Goal: Transaction & Acquisition: Book appointment/travel/reservation

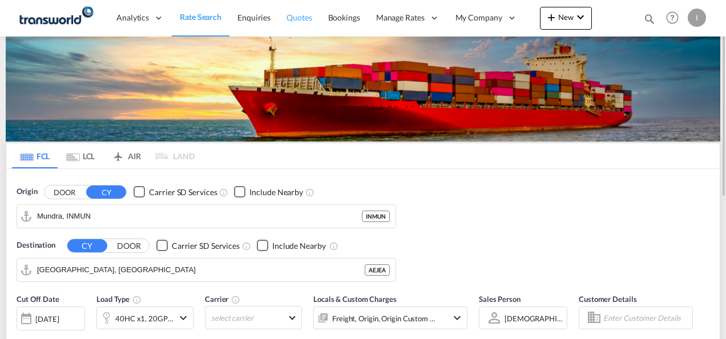
click at [299, 28] on link "Quotes" at bounding box center [299, 17] width 41 height 37
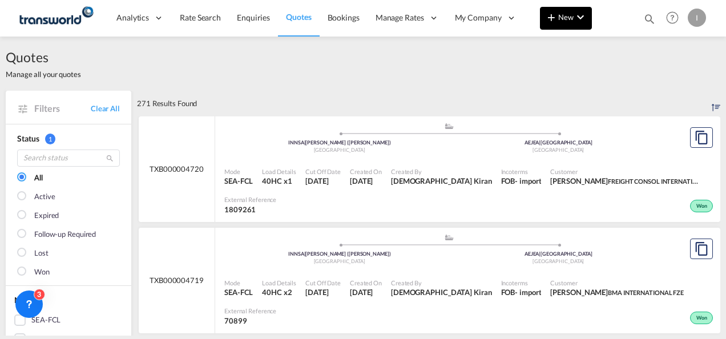
click at [576, 13] on md-icon "icon-chevron-down" at bounding box center [581, 17] width 14 height 14
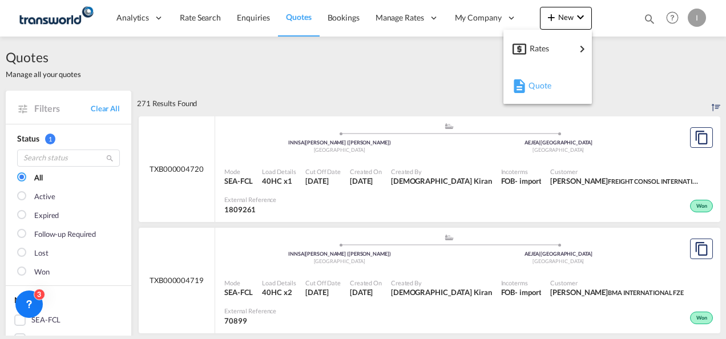
click at [523, 85] on md-icon "button" at bounding box center [520, 86] width 14 height 14
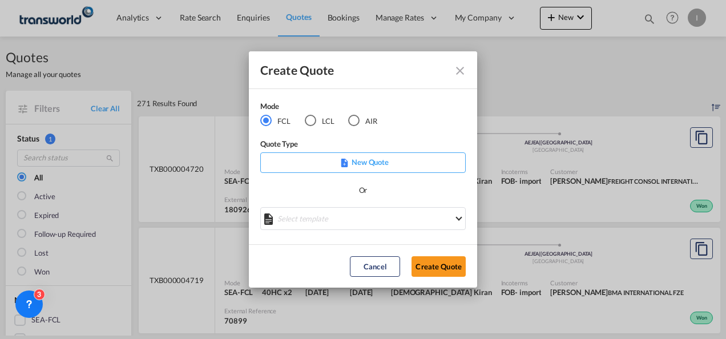
click at [324, 188] on div "Or" at bounding box center [363, 195] width 206 height 23
click at [427, 258] on button "Create Quote" at bounding box center [439, 266] width 54 height 21
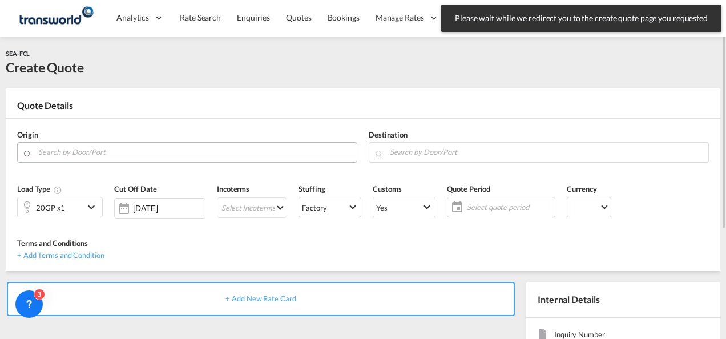
click at [199, 152] on input "Search by Door/Port" at bounding box center [194, 152] width 313 height 20
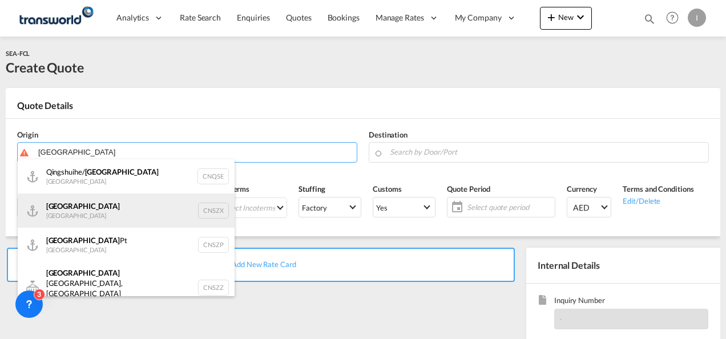
click at [82, 202] on div "Shenzhen [GEOGRAPHIC_DATA] CNSZX" at bounding box center [126, 211] width 217 height 34
type input "[GEOGRAPHIC_DATA], CNSZX"
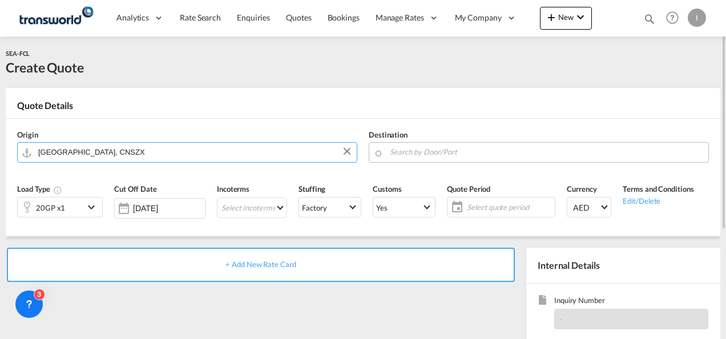
click at [387, 147] on md-input-container at bounding box center [539, 152] width 340 height 21
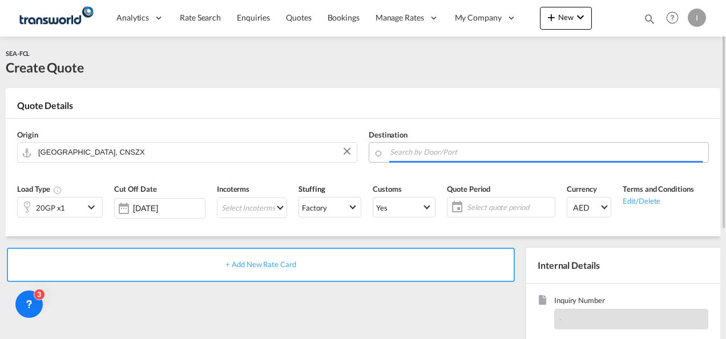
click at [407, 155] on input "Search by Door/Port" at bounding box center [546, 152] width 313 height 20
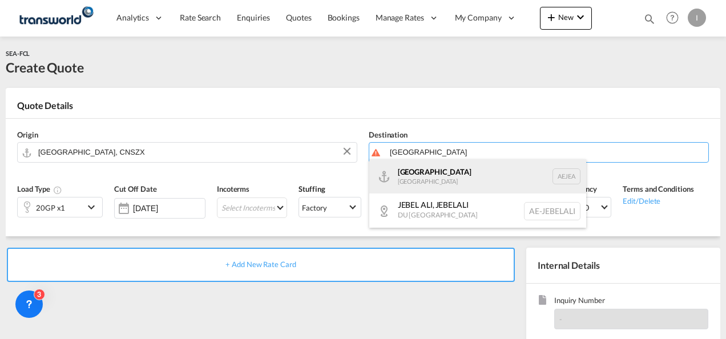
click at [413, 183] on div "[GEOGRAPHIC_DATA] [GEOGRAPHIC_DATA]" at bounding box center [477, 176] width 217 height 34
type input "[GEOGRAPHIC_DATA], [GEOGRAPHIC_DATA]"
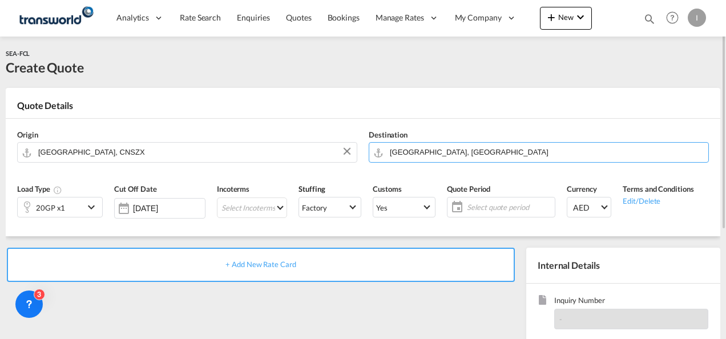
click at [74, 206] on div "20GP x1" at bounding box center [51, 207] width 66 height 19
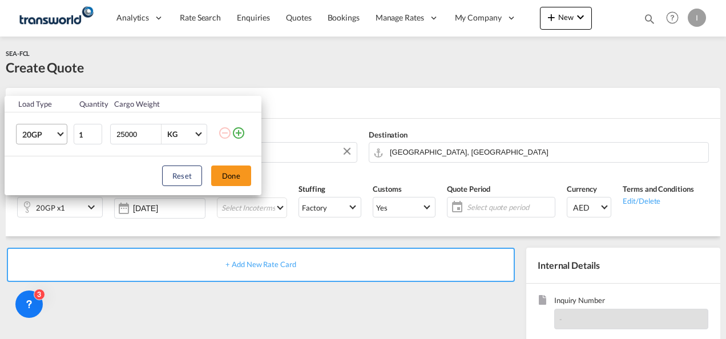
click at [59, 134] on span "Choose: \a20GP" at bounding box center [60, 133] width 6 height 6
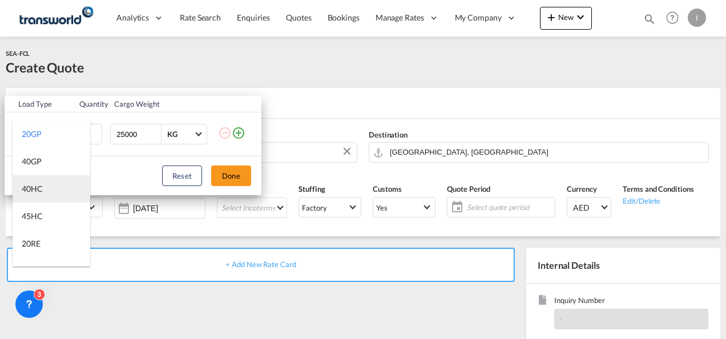
click at [42, 183] on div "40HC" at bounding box center [32, 188] width 21 height 11
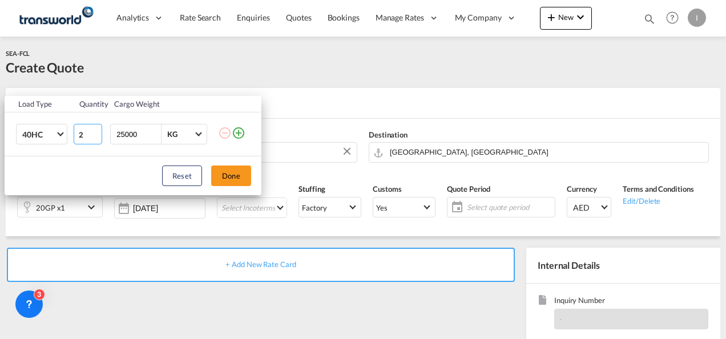
click at [97, 132] on input "2" at bounding box center [88, 134] width 29 height 21
click at [97, 132] on input "3" at bounding box center [88, 134] width 29 height 21
type input "4"
click at [97, 132] on input "4" at bounding box center [88, 134] width 29 height 21
click at [231, 179] on button "Done" at bounding box center [231, 176] width 40 height 21
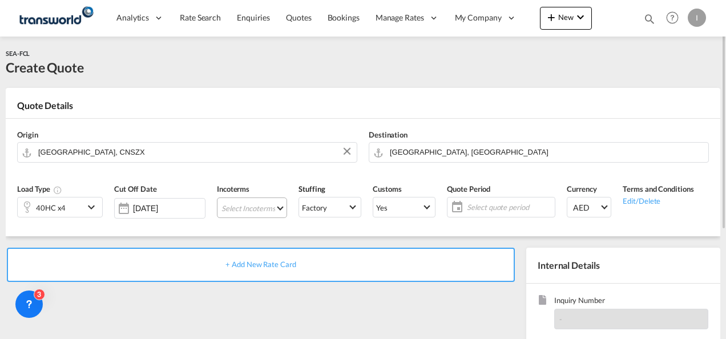
click at [235, 208] on md-select "Select Incoterms CPT - export Carrier Paid to FCA - import Free Carrier DPU - i…" at bounding box center [252, 208] width 70 height 21
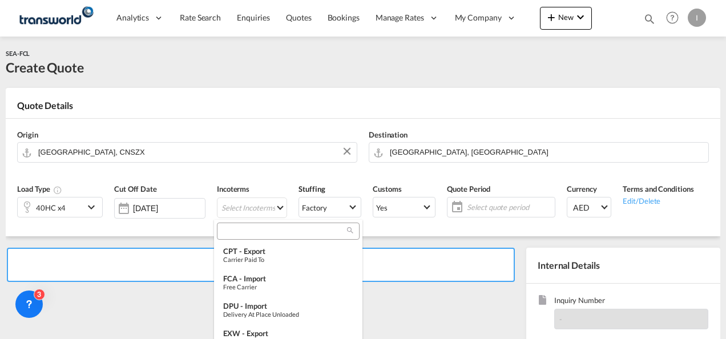
click at [230, 230] on input "search" at bounding box center [283, 231] width 127 height 10
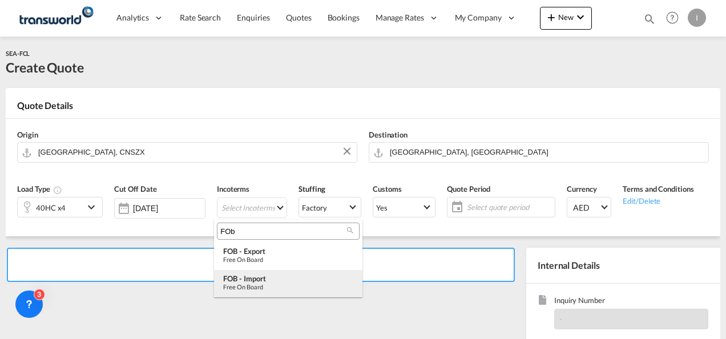
type input "FOb"
click at [286, 278] on div "FOB - import" at bounding box center [288, 278] width 130 height 9
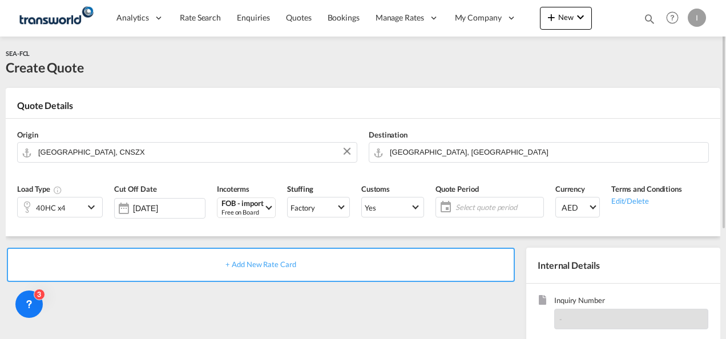
click at [470, 210] on span "Select quote period" at bounding box center [498, 207] width 85 height 10
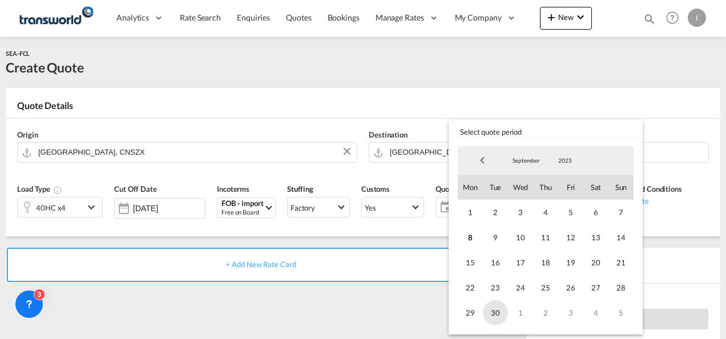
click at [500, 316] on span "30" at bounding box center [495, 312] width 25 height 25
click at [376, 327] on md-backdrop at bounding box center [363, 169] width 726 height 339
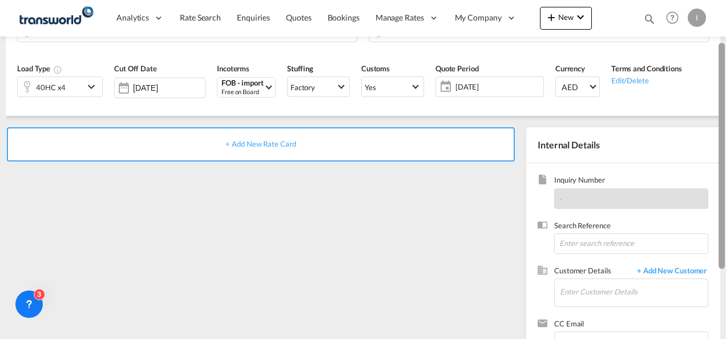
scroll to position [124, 0]
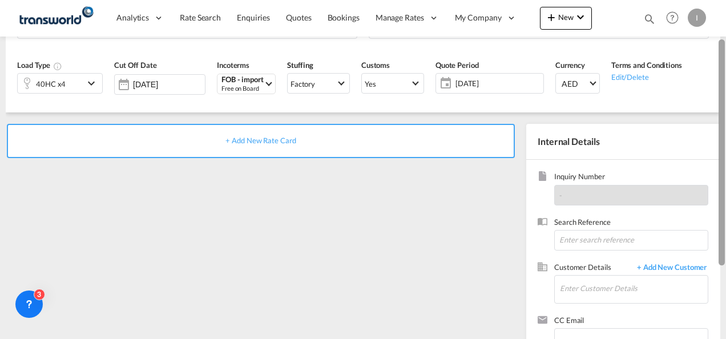
drag, startPoint x: 724, startPoint y: 182, endPoint x: 728, endPoint y: 265, distance: 83.5
click at [726, 265] on html "Analytics Reports Dashboard Rate Search Enquiries Quotes" at bounding box center [363, 169] width 726 height 339
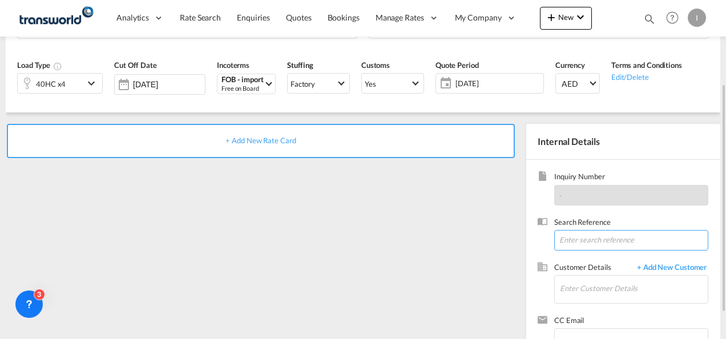
click at [625, 234] on input at bounding box center [631, 240] width 154 height 21
click at [577, 239] on input at bounding box center [631, 240] width 154 height 21
paste input "Good day!!! Well received the enquiry with many thanks for your consideration, …"
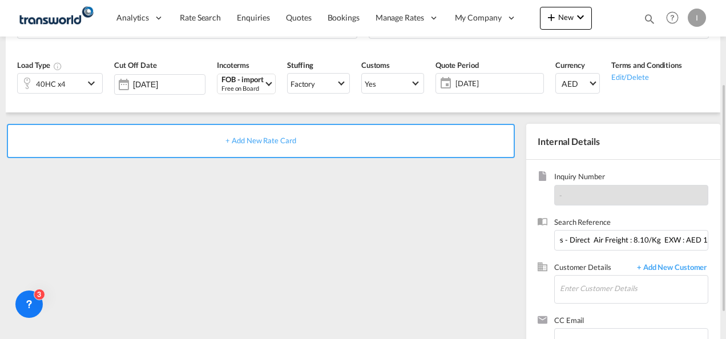
scroll to position [0, 0]
click at [571, 246] on input "Good day!!! Well received the enquiry with many thanks for your consideration, …" at bounding box center [631, 240] width 154 height 21
paste input "TWI 21750"
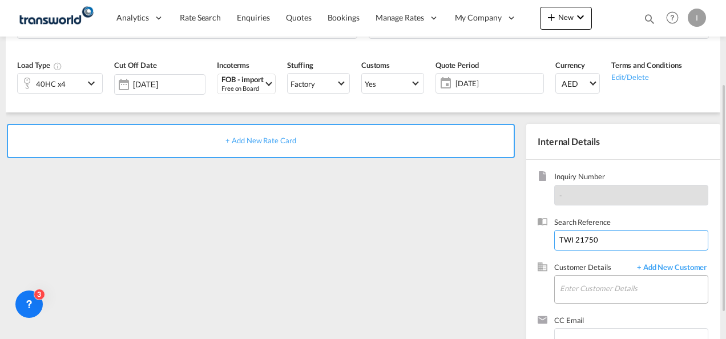
type input "TWI 21750"
click at [574, 290] on input "Enter Customer Details" at bounding box center [634, 289] width 148 height 26
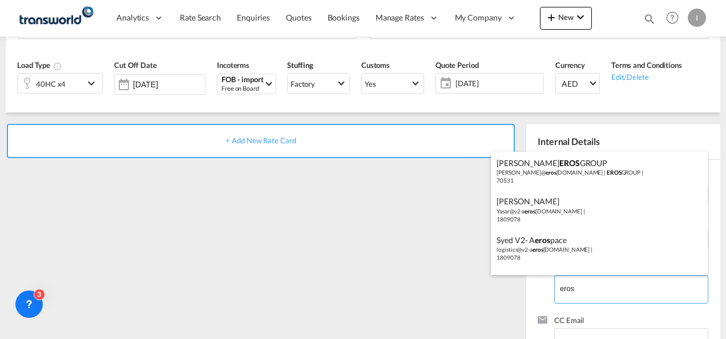
scroll to position [31, 0]
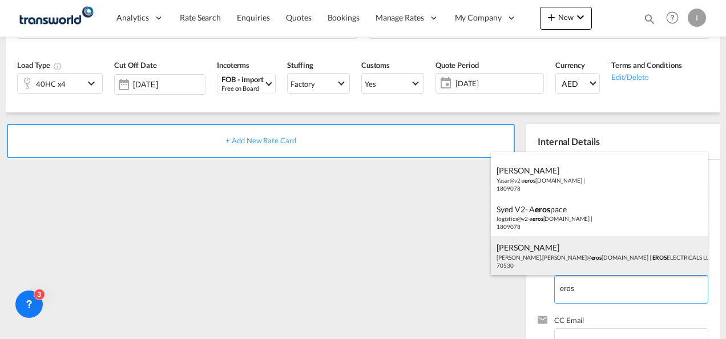
click at [558, 249] on div "[PERSON_NAME] [PERSON_NAME].[PERSON_NAME]@ eros [DOMAIN_NAME] | EROS ELECTRICAL…" at bounding box center [599, 255] width 217 height 39
type input "EROS ELECTRICALS LLC, [PERSON_NAME], [PERSON_NAME][EMAIL_ADDRESS][PERSON_NAME][…"
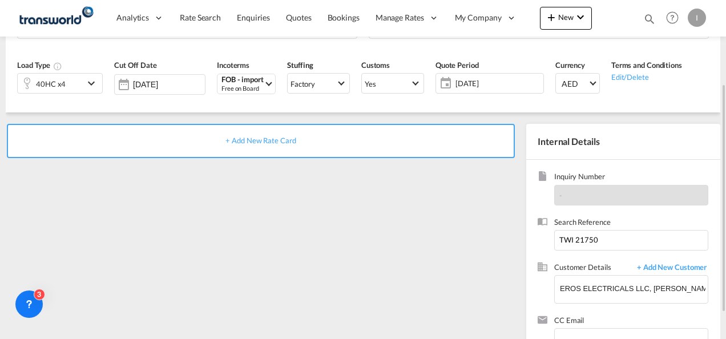
click at [266, 150] on div "+ Add New Rate Card" at bounding box center [261, 141] width 508 height 34
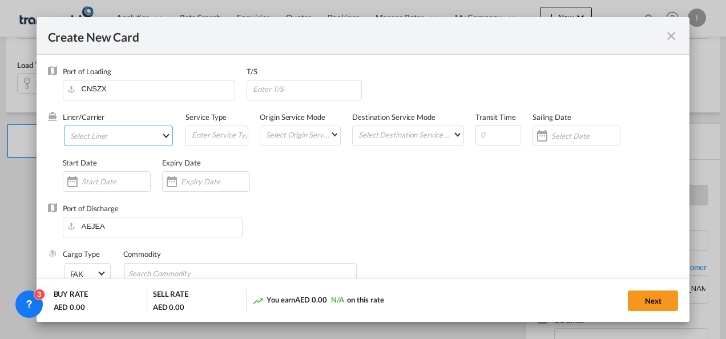
type input "Basic Ocean Freight"
click at [124, 142] on md-select "Select Liner" at bounding box center [119, 136] width 110 height 21
select select "per equipment"
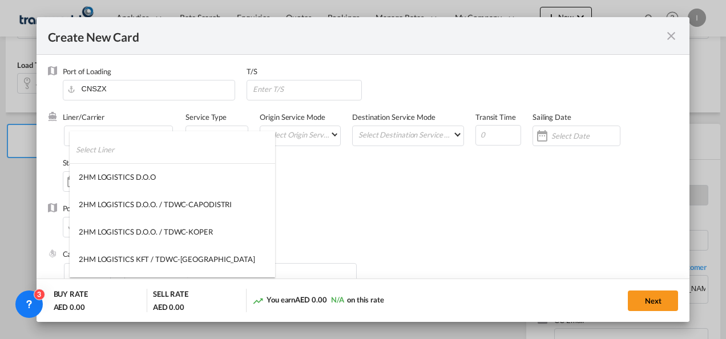
click at [99, 152] on input "search" at bounding box center [175, 149] width 199 height 27
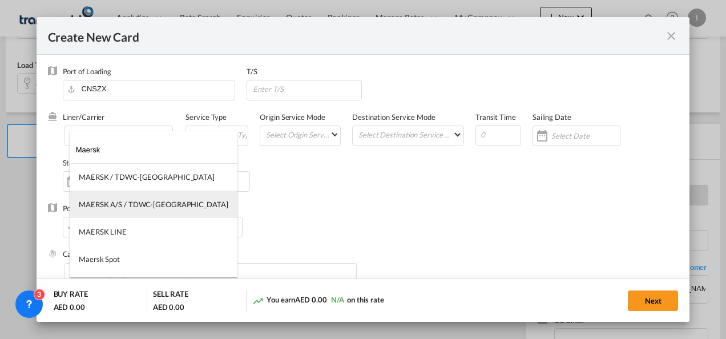
type input "Maersk"
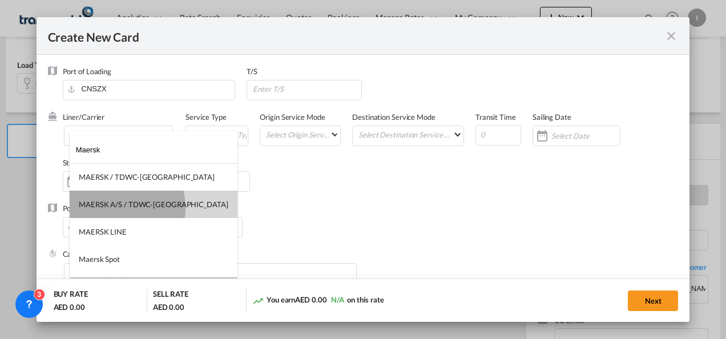
click at [118, 208] on div "MAERSK A/S / TDWC-[GEOGRAPHIC_DATA]" at bounding box center [154, 204] width 150 height 10
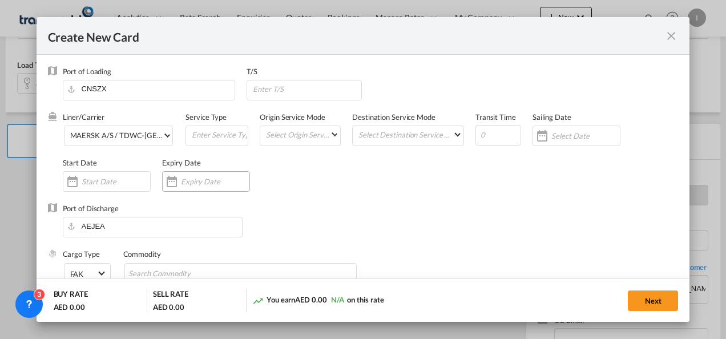
click at [201, 184] on input "Create New CardPort ..." at bounding box center [215, 181] width 69 height 9
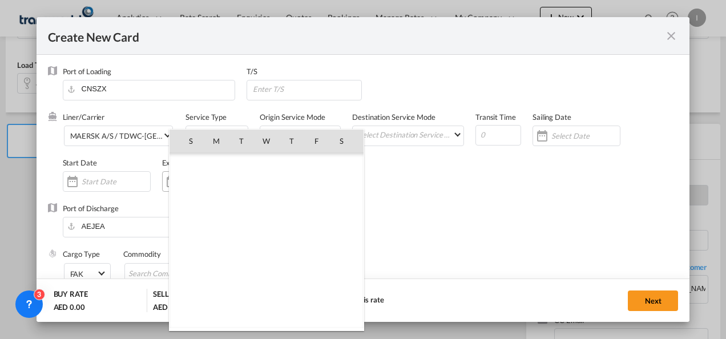
scroll to position [264525, 0]
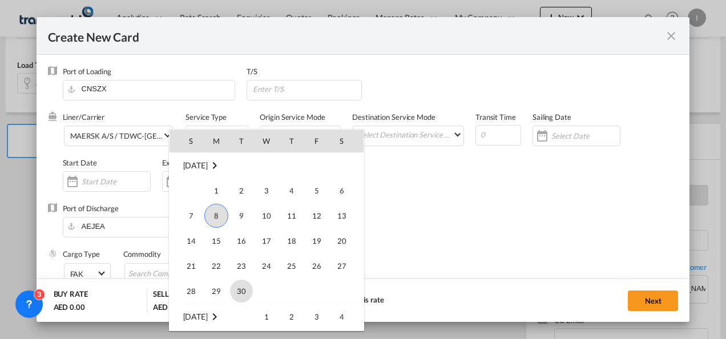
click at [239, 294] on span "30" at bounding box center [241, 291] width 23 height 23
type input "[DATE]"
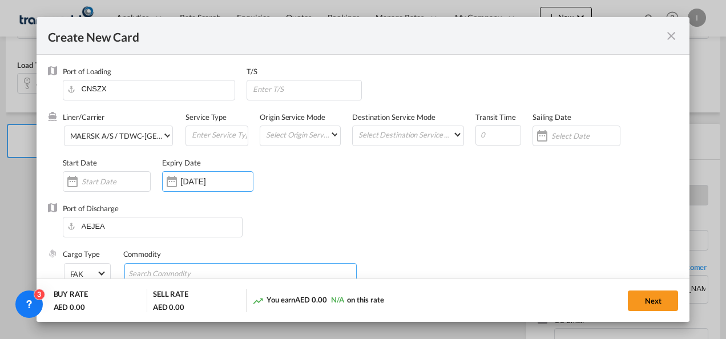
click at [174, 266] on input "Search Commodity" at bounding box center [180, 274] width 105 height 18
type input "General Cargo"
click at [324, 219] on div "Port of Discharge [GEOGRAPHIC_DATA]" at bounding box center [363, 226] width 631 height 46
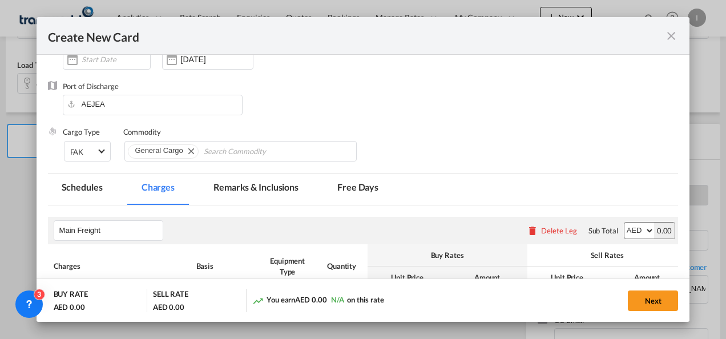
scroll to position [177, 0]
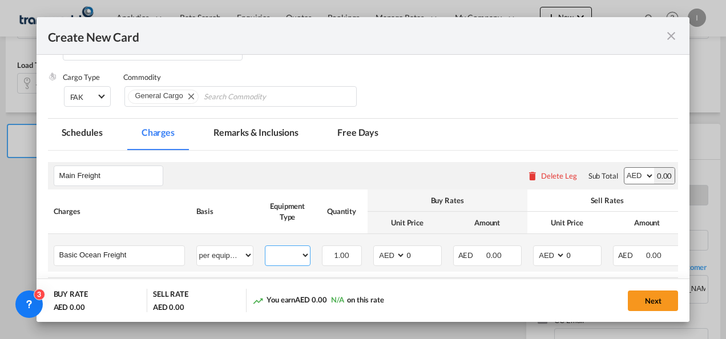
click at [290, 255] on select "40HC" at bounding box center [288, 255] width 45 height 15
select select "40HC"
click at [266, 248] on select "40HC" at bounding box center [288, 255] width 45 height 15
click at [395, 249] on select "AED AFN ALL AMD ANG AOA ARS AUD AWG AZN BAM BBD BDT BGN BHD BIF BMD BND [PERSON…" at bounding box center [391, 255] width 30 height 15
select select "string:USD"
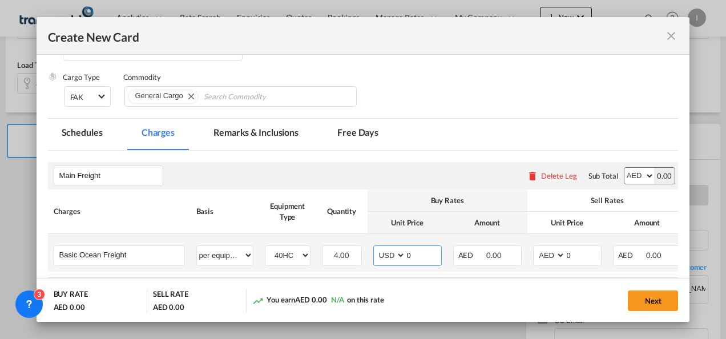
click at [376, 248] on select "AED AFN ALL AMD ANG AOA ARS AUD AWG AZN BAM BBD BDT BGN BHD BIF BMD BND [PERSON…" at bounding box center [391, 255] width 30 height 15
click at [405, 251] on div "Create New CardPort ..." at bounding box center [405, 255] width 1 height 19
click at [419, 256] on input "0" at bounding box center [423, 254] width 35 height 17
type input "1100"
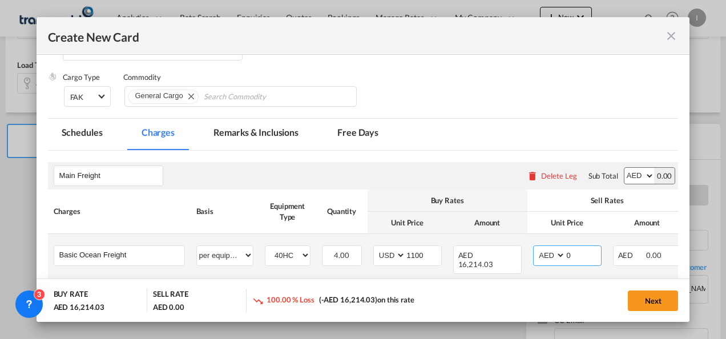
click at [547, 257] on select "AED AFN ALL AMD ANG AOA ARS AUD AWG AZN BAM BBD BDT BGN BHD BIF BMD BND [PERSON…" at bounding box center [551, 255] width 30 height 15
select select "string:USD"
click at [585, 255] on input "0" at bounding box center [583, 254] width 35 height 17
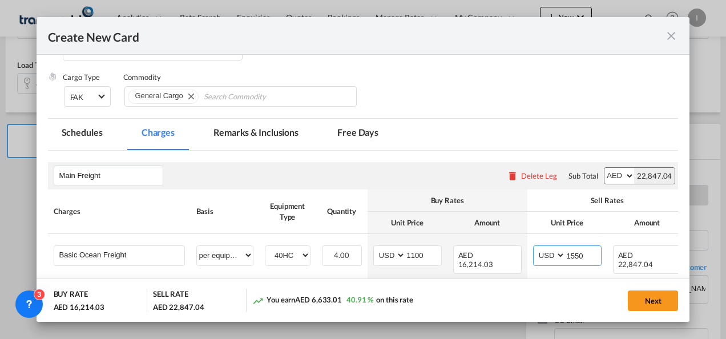
type input "1550"
click at [517, 296] on div "Next" at bounding box center [559, 300] width 239 height 23
click at [658, 304] on button "Next" at bounding box center [653, 301] width 50 height 21
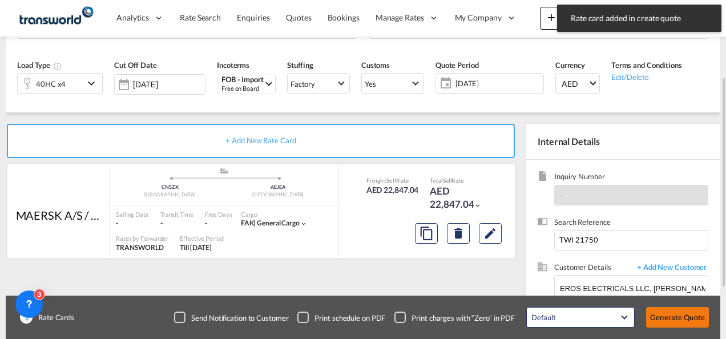
click at [663, 314] on button "Generate Quote" at bounding box center [677, 317] width 63 height 21
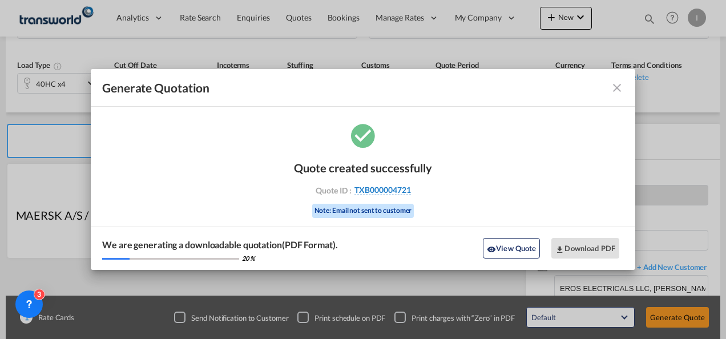
click at [359, 188] on span "TXB000004721" at bounding box center [383, 190] width 57 height 10
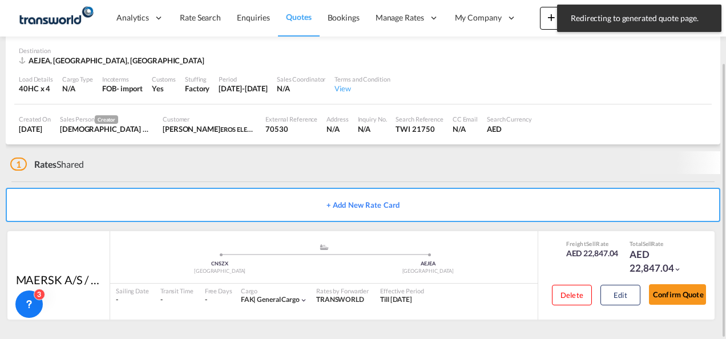
scroll to position [70, 0]
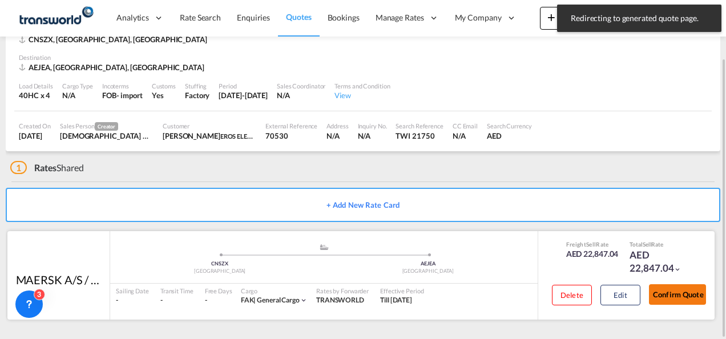
click at [662, 299] on button "Confirm Quote" at bounding box center [677, 294] width 57 height 21
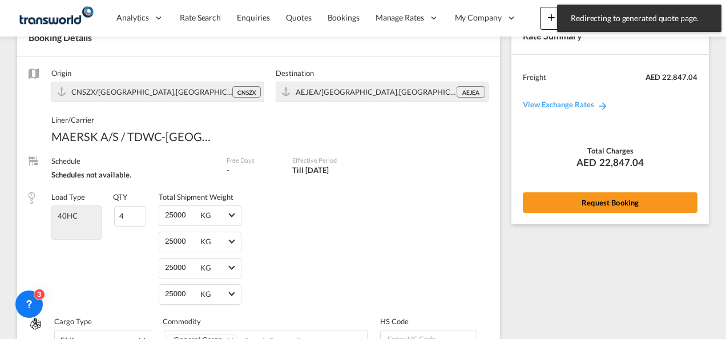
scroll to position [538, 0]
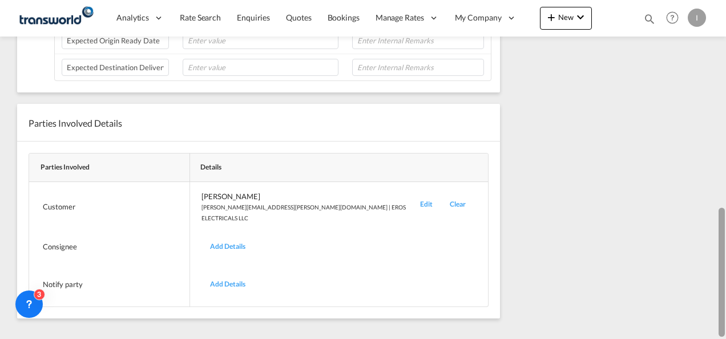
drag, startPoint x: 726, startPoint y: 254, endPoint x: 726, endPoint y: 102, distance: 152.5
click at [726, 102] on html "Analytics Reports Dashboard Rate Search Enquiries Quotes" at bounding box center [363, 169] width 726 height 339
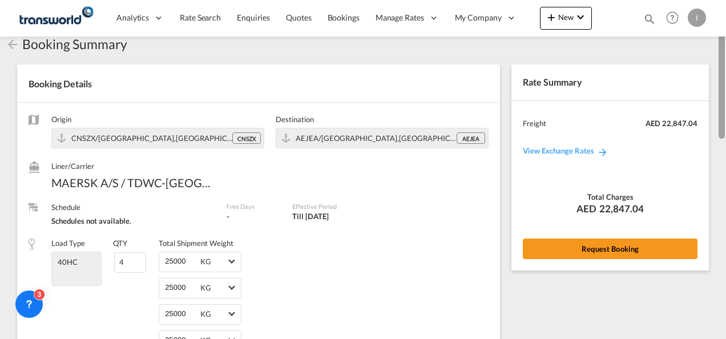
scroll to position [25, 0]
drag, startPoint x: 728, startPoint y: 180, endPoint x: 722, endPoint y: 96, distance: 84.7
click at [722, 96] on div at bounding box center [722, 74] width 6 height 129
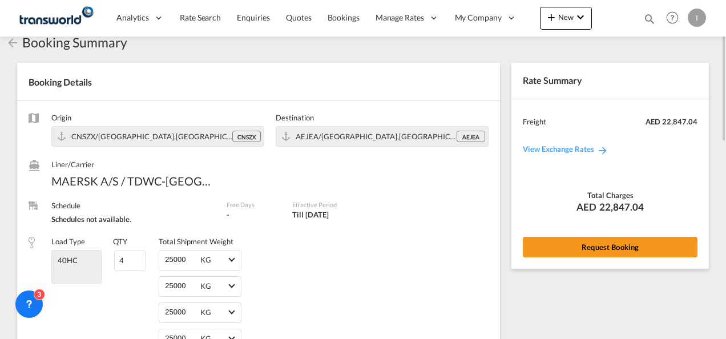
click at [600, 258] on div "Rate Summary Freight AED 22,847.04 View Exchange Rates Total Charges AED 22,847…" at bounding box center [611, 166] width 198 height 206
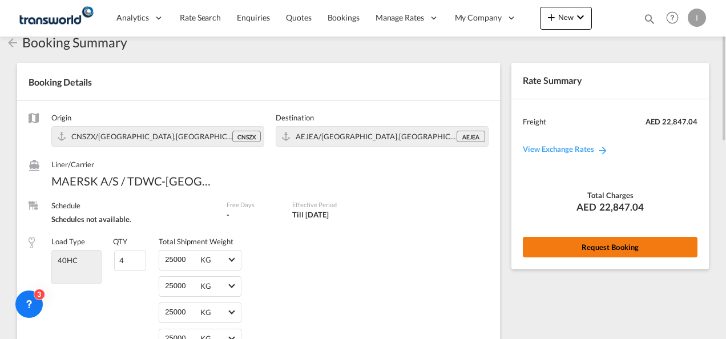
click at [600, 251] on button "Request Booking" at bounding box center [610, 247] width 175 height 21
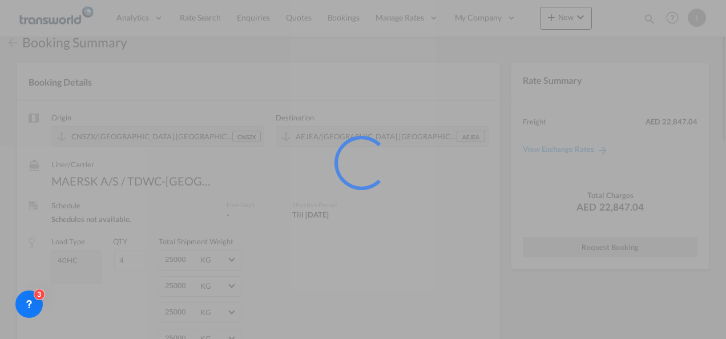
scroll to position [21, 0]
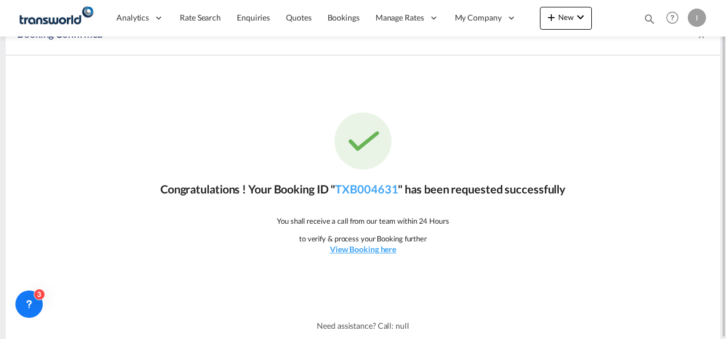
click at [377, 196] on div "Congratulations ! Your Booking ID " TXB004631 " has been requested successfully…" at bounding box center [363, 183] width 715 height 257
click at [371, 191] on link "TXB004631" at bounding box center [366, 189] width 63 height 14
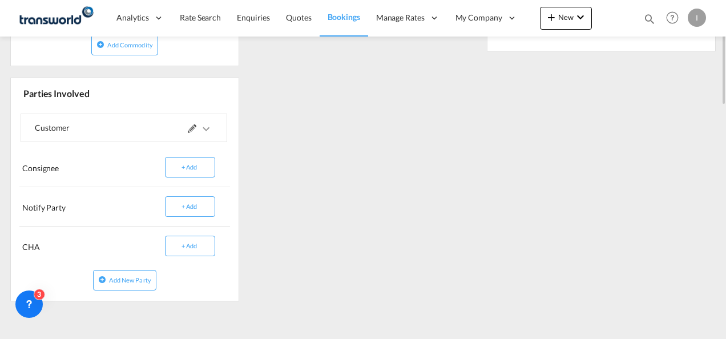
scroll to position [350, 0]
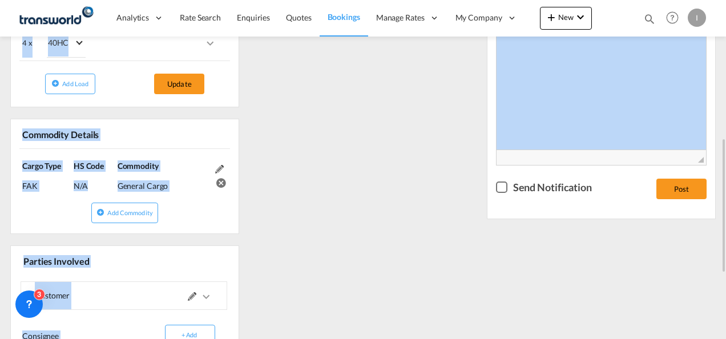
drag, startPoint x: 726, startPoint y: 242, endPoint x: 725, endPoint y: 18, distance: 223.9
click at [725, 18] on md-content "Analytics Reports Dashboard Rate Search Enquiries Quotes Bookings" at bounding box center [363, 169] width 726 height 339
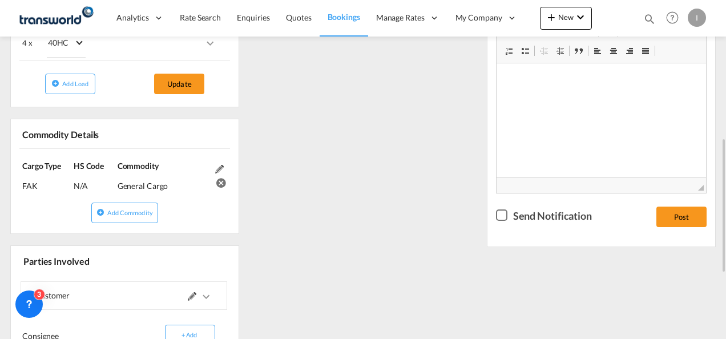
click at [389, 235] on div "References Inquiry No. N/A Quotation No. TXB000004721 Search Reference TWI 2175…" at bounding box center [363, 165] width 715 height 628
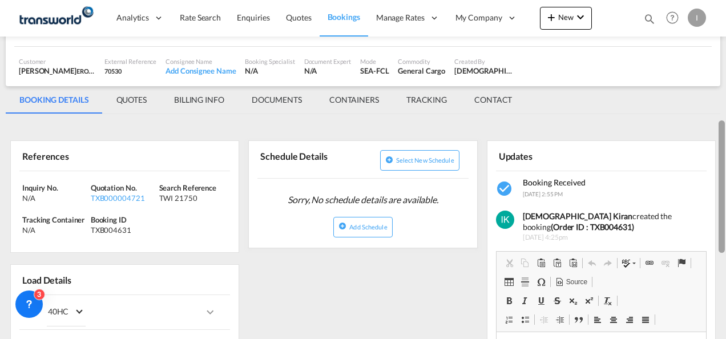
scroll to position [65, 0]
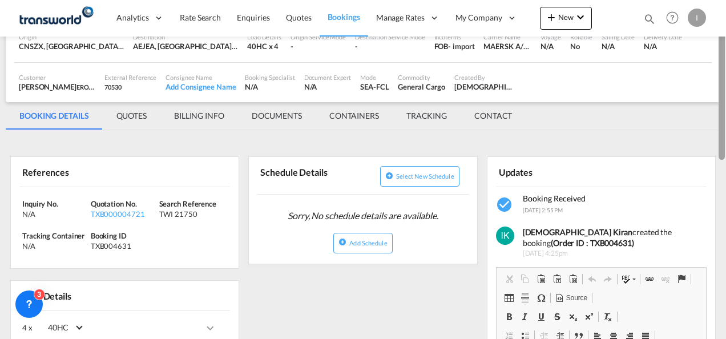
drag, startPoint x: 723, startPoint y: 262, endPoint x: 723, endPoint y: 150, distance: 111.4
click at [723, 150] on div at bounding box center [722, 93] width 6 height 132
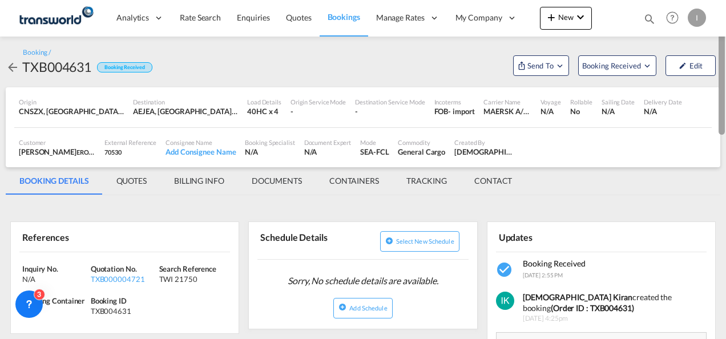
drag, startPoint x: 723, startPoint y: 150, endPoint x: 720, endPoint y: 114, distance: 36.1
click at [720, 114] on div at bounding box center [722, 68] width 6 height 132
click at [535, 69] on span "Send To" at bounding box center [541, 65] width 29 height 11
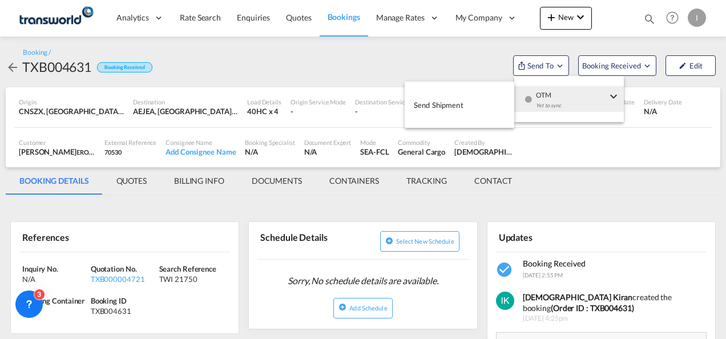
click at [489, 105] on button "Send Shipment" at bounding box center [460, 105] width 110 height 26
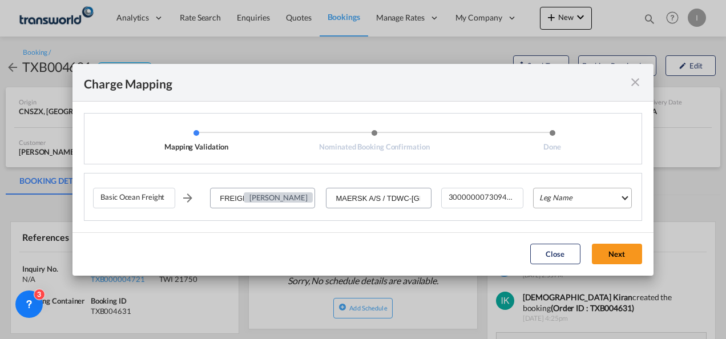
click at [568, 199] on md-select "Leg Name HANDLING ORIGIN VESSEL HANDLING DESTINATION OTHERS TL PICK UP CUSTOMS …" at bounding box center [582, 198] width 99 height 21
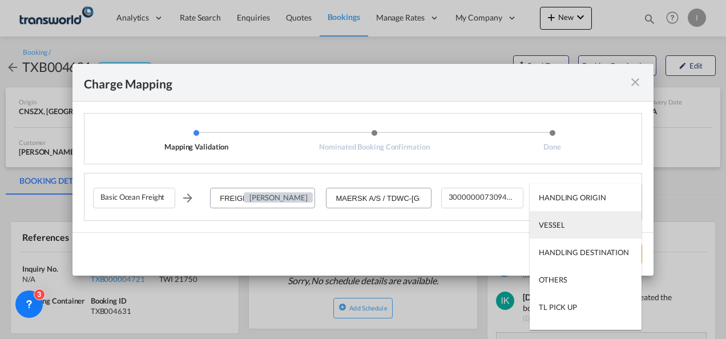
click at [558, 224] on div "VESSEL" at bounding box center [552, 225] width 26 height 10
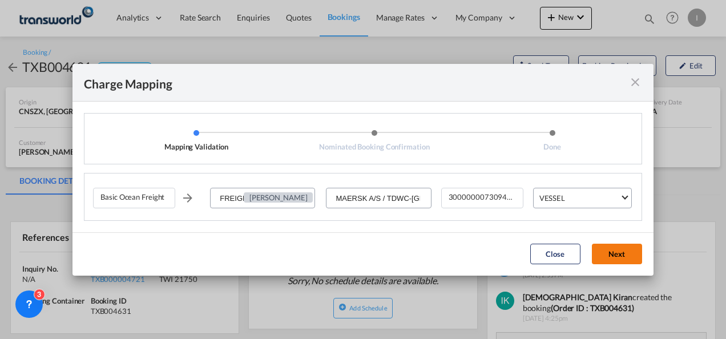
click at [625, 257] on button "Next" at bounding box center [617, 254] width 50 height 21
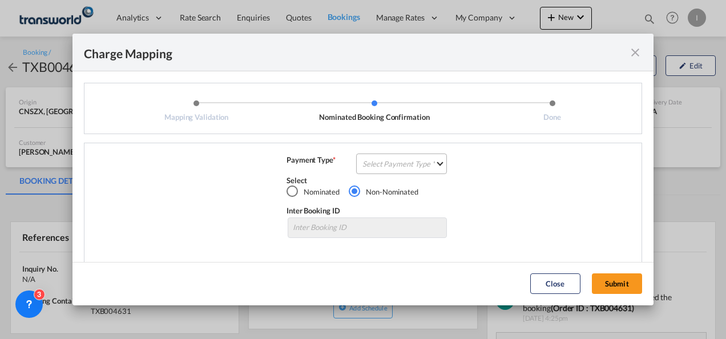
click at [404, 160] on md-select "Select Payment Type COLLECT PREPAID" at bounding box center [401, 164] width 91 height 21
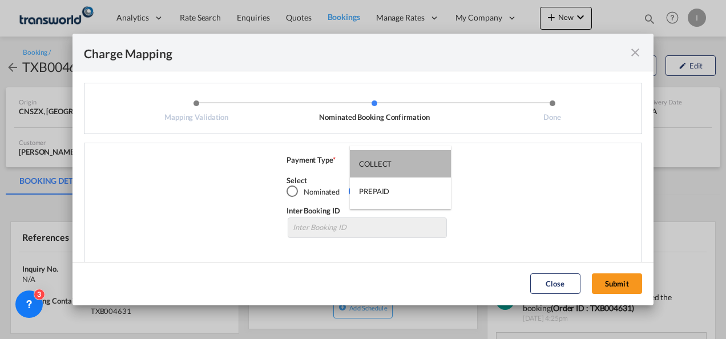
click at [404, 160] on md-option "COLLECT" at bounding box center [400, 163] width 101 height 27
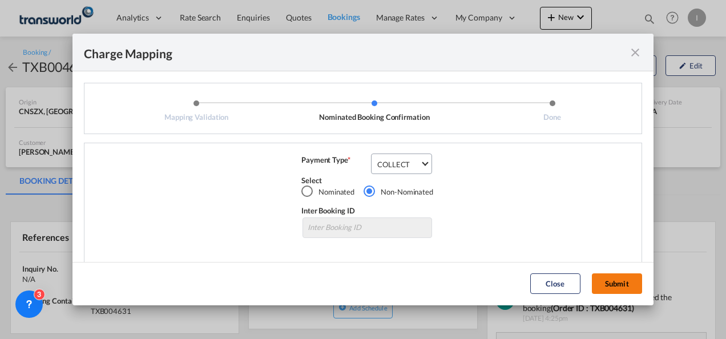
click at [604, 280] on button "Submit" at bounding box center [617, 284] width 50 height 21
